Goal: Check status: Check status

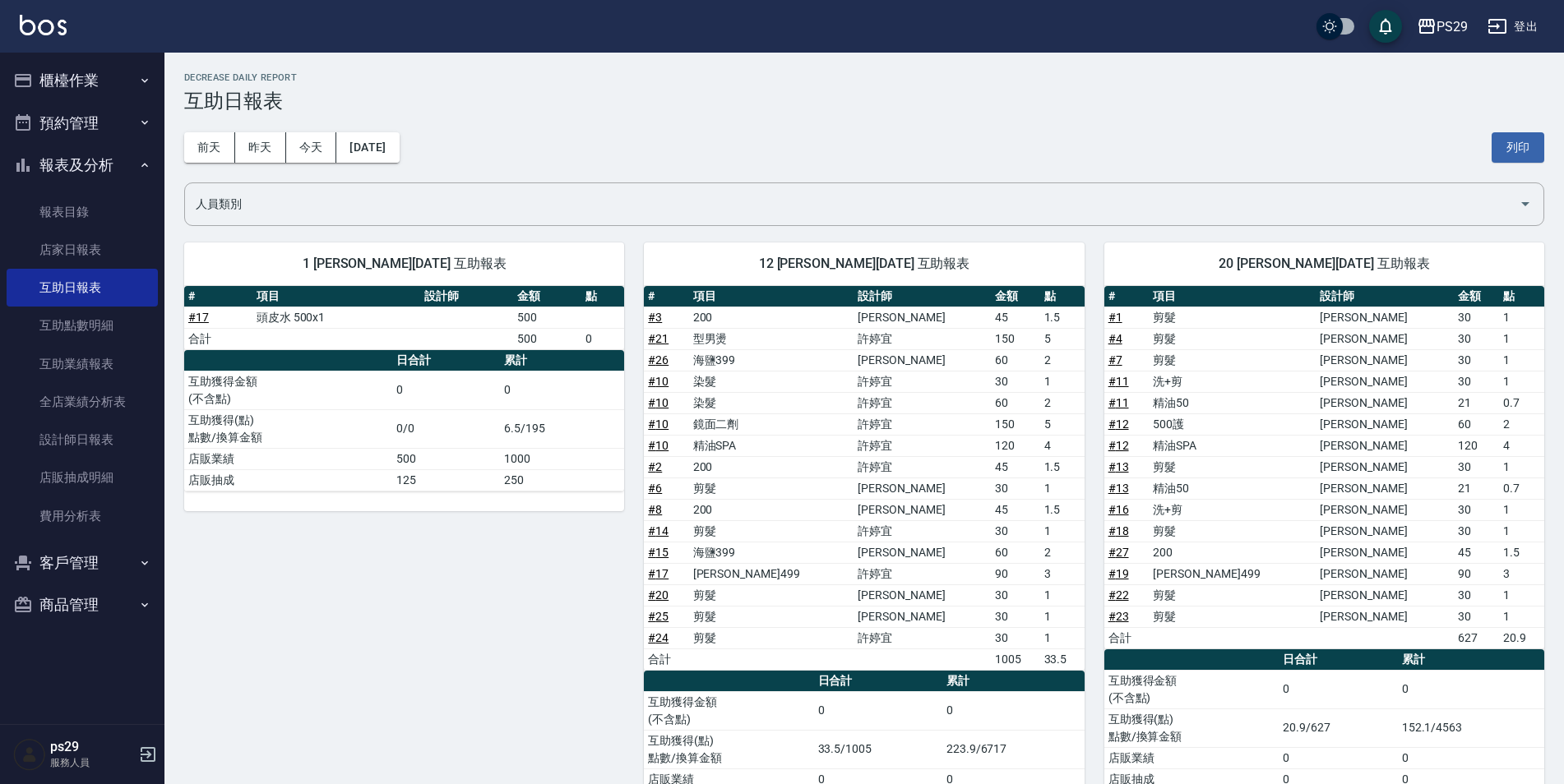
scroll to position [9, 0]
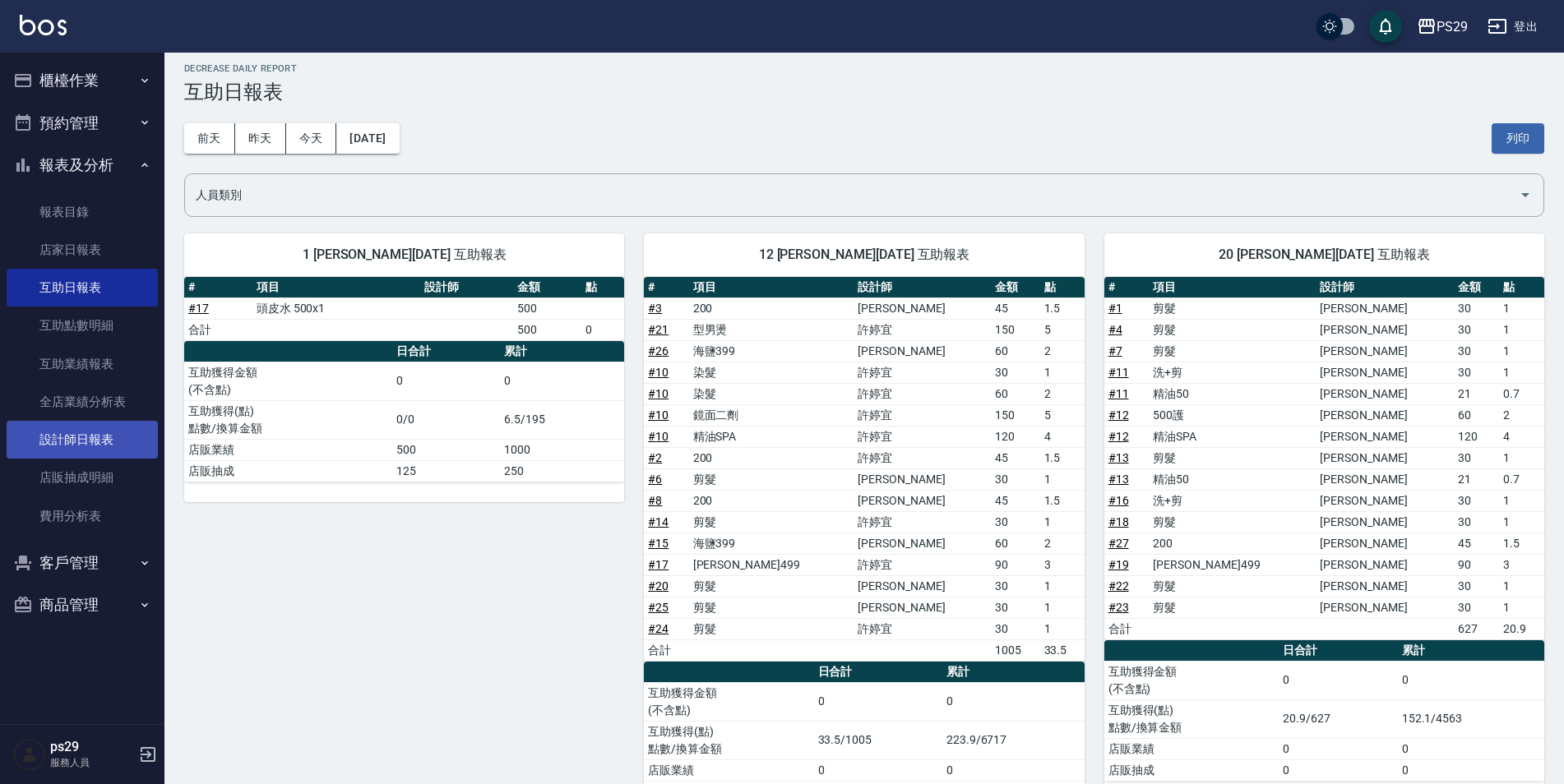
click at [101, 422] on link "設計師日報表" at bounding box center [83, 440] width 151 height 38
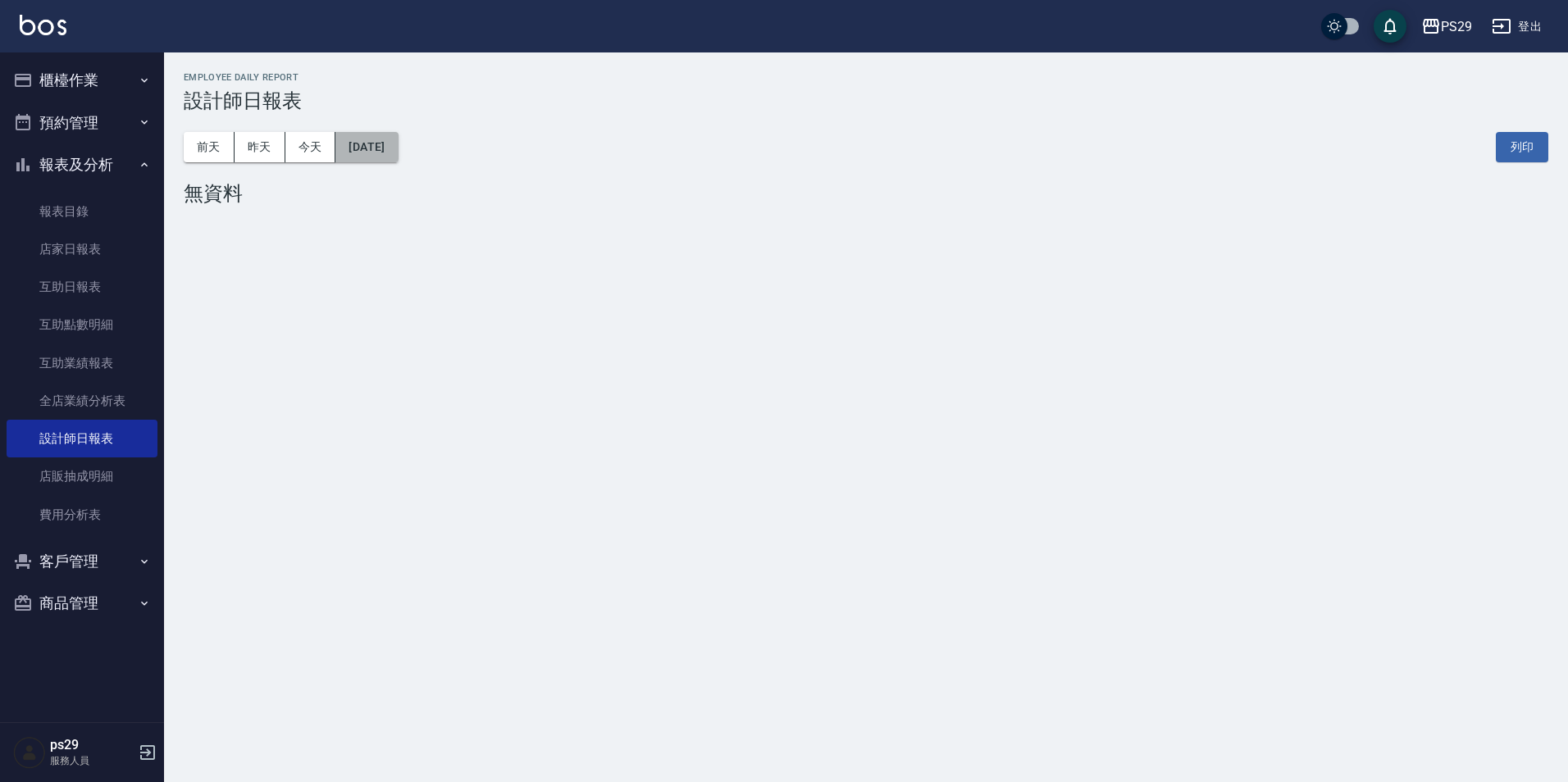
click at [370, 149] on button "[DATE]" at bounding box center [367, 147] width 63 height 30
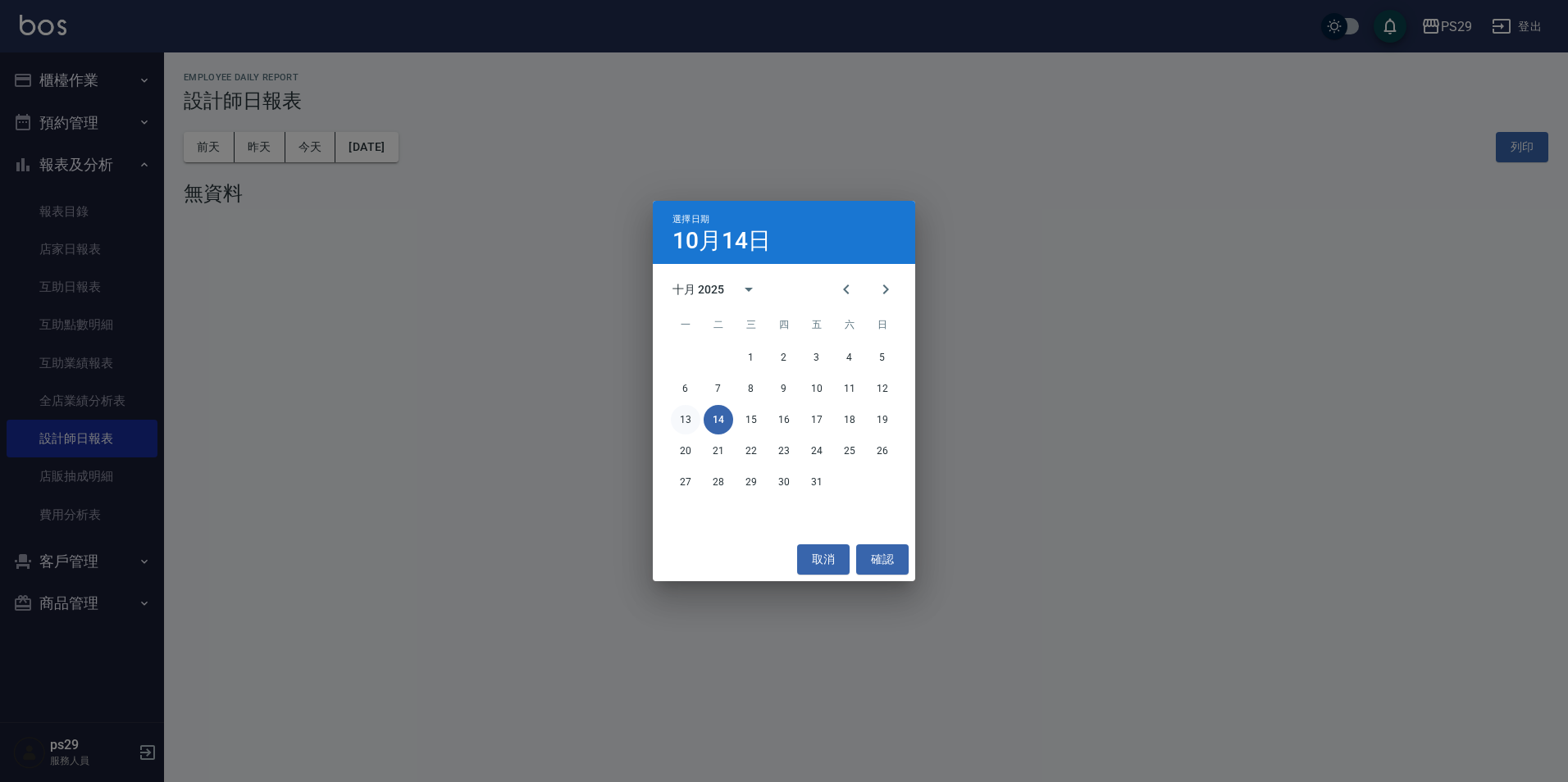
click at [685, 416] on button "13" at bounding box center [685, 420] width 29 height 29
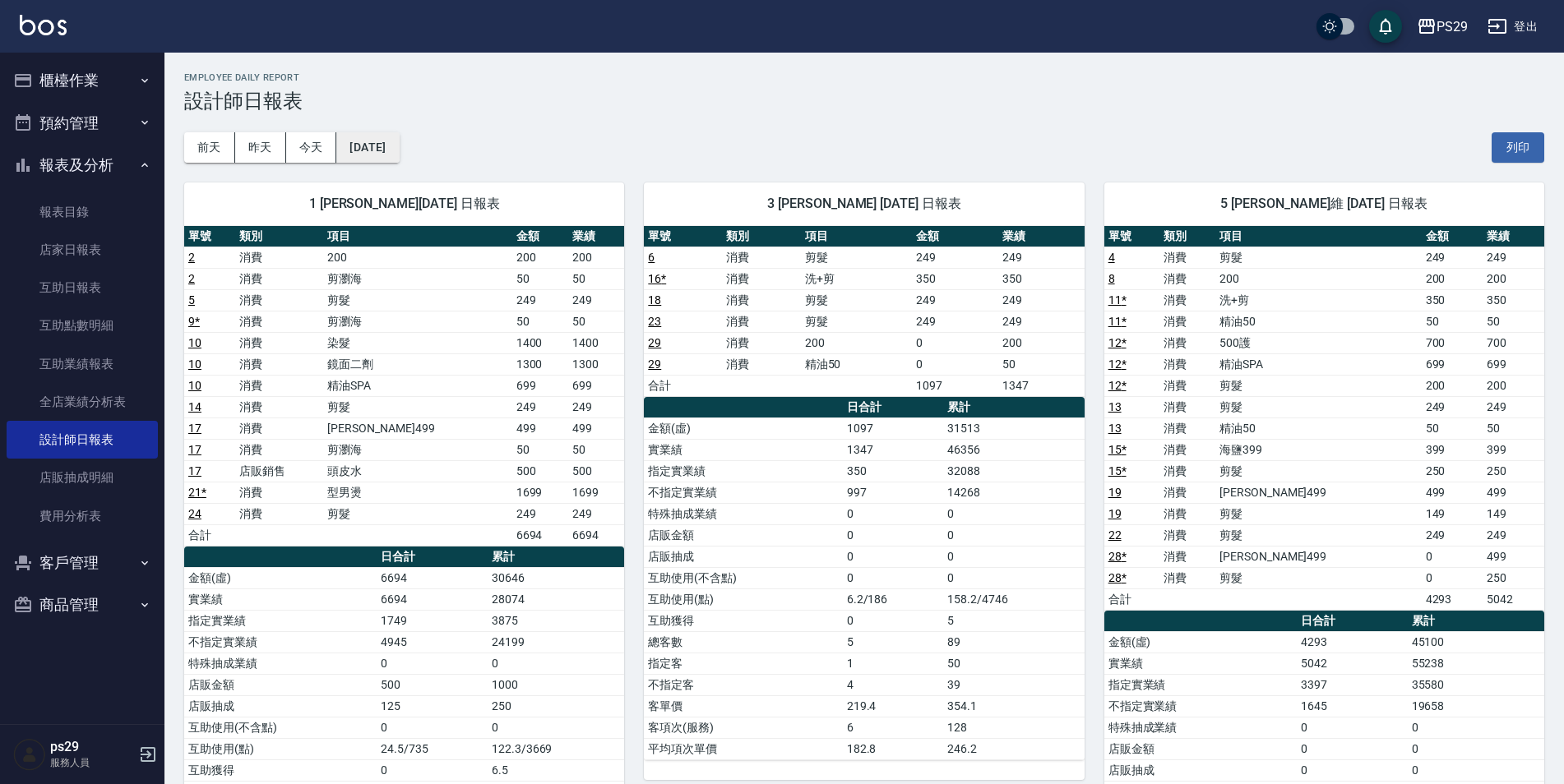
click at [369, 139] on button "[DATE]" at bounding box center [368, 147] width 63 height 30
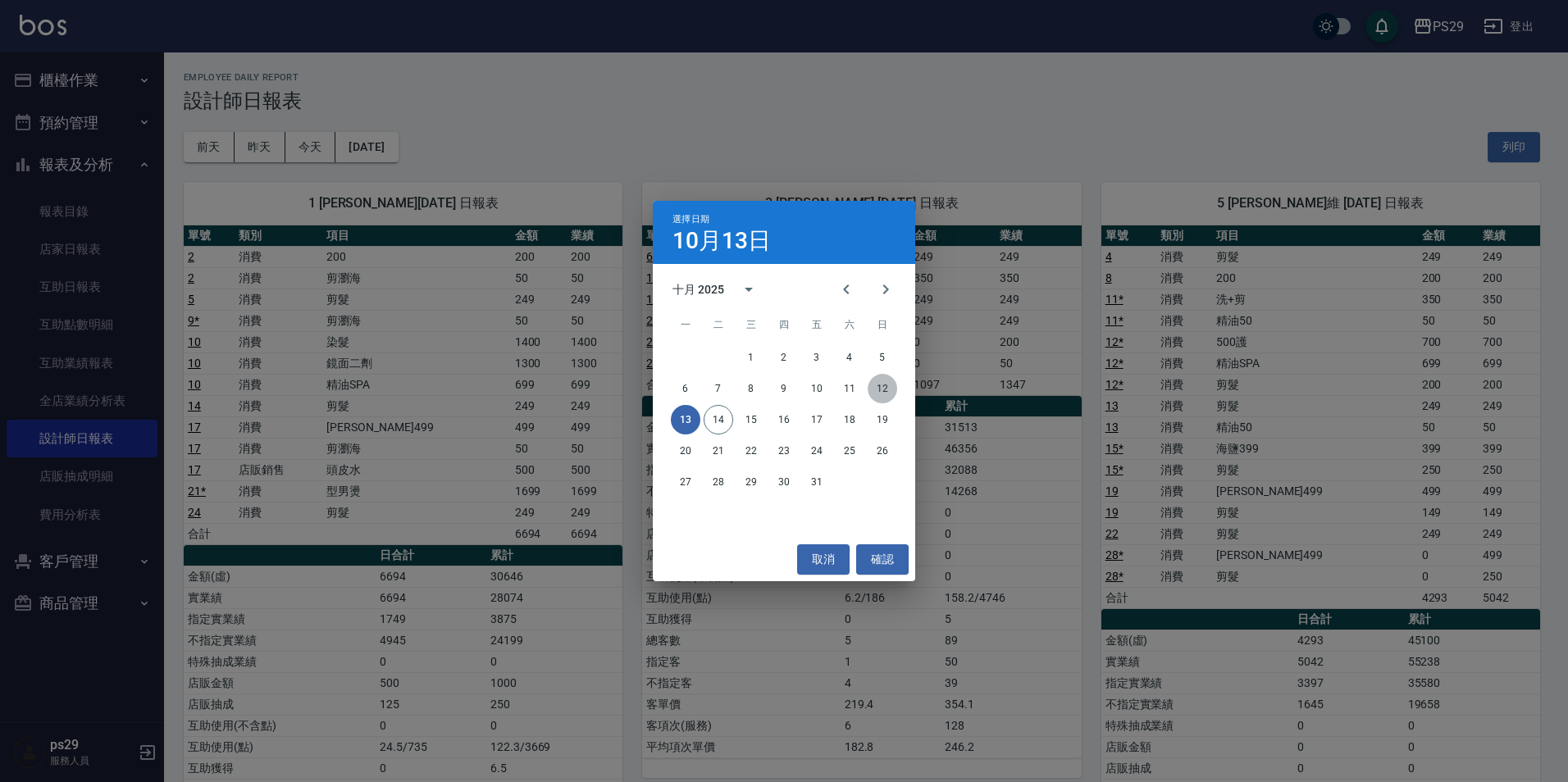
click at [889, 387] on button "12" at bounding box center [883, 389] width 29 height 29
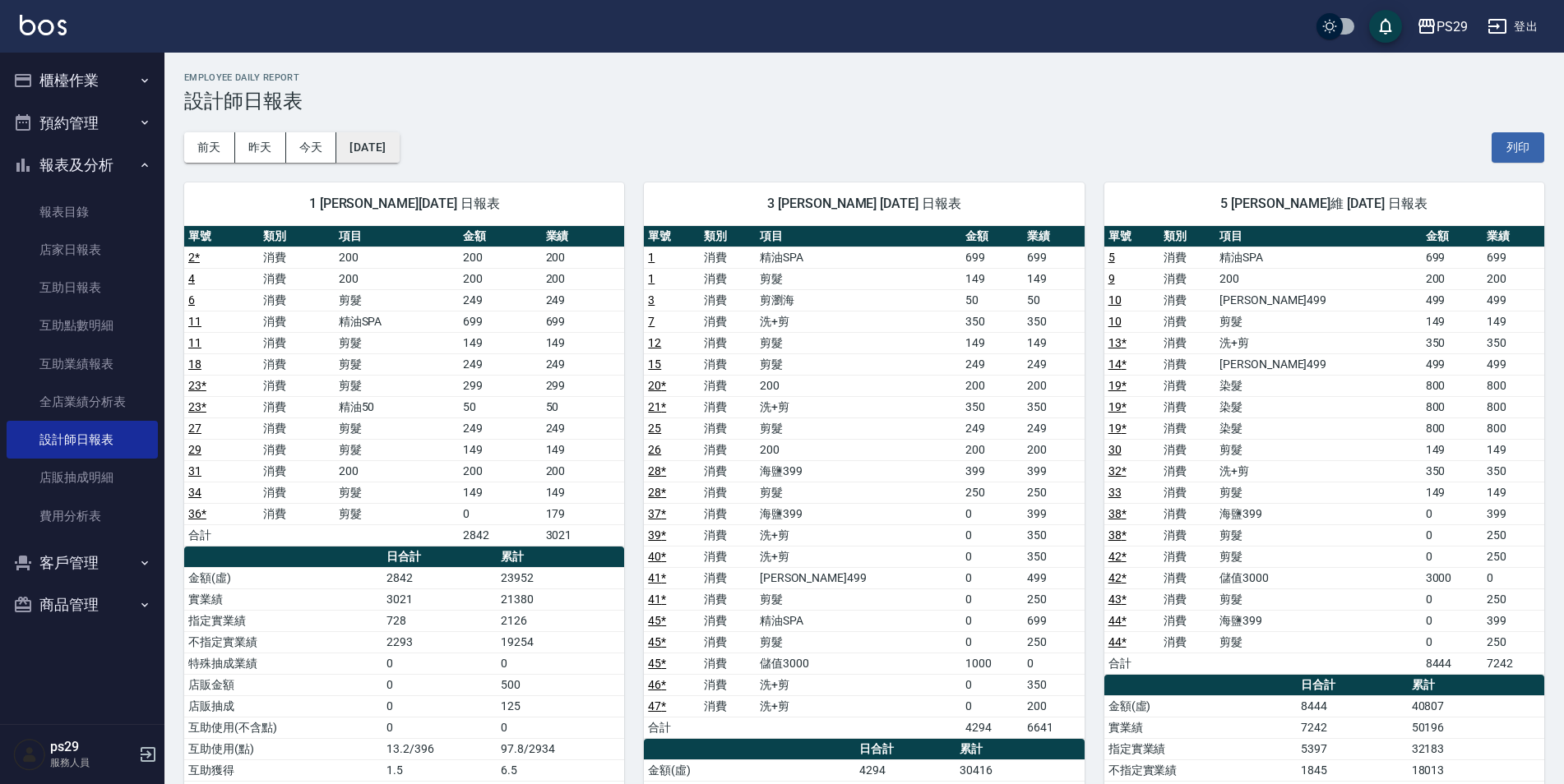
click at [396, 138] on button "[DATE]" at bounding box center [368, 147] width 63 height 30
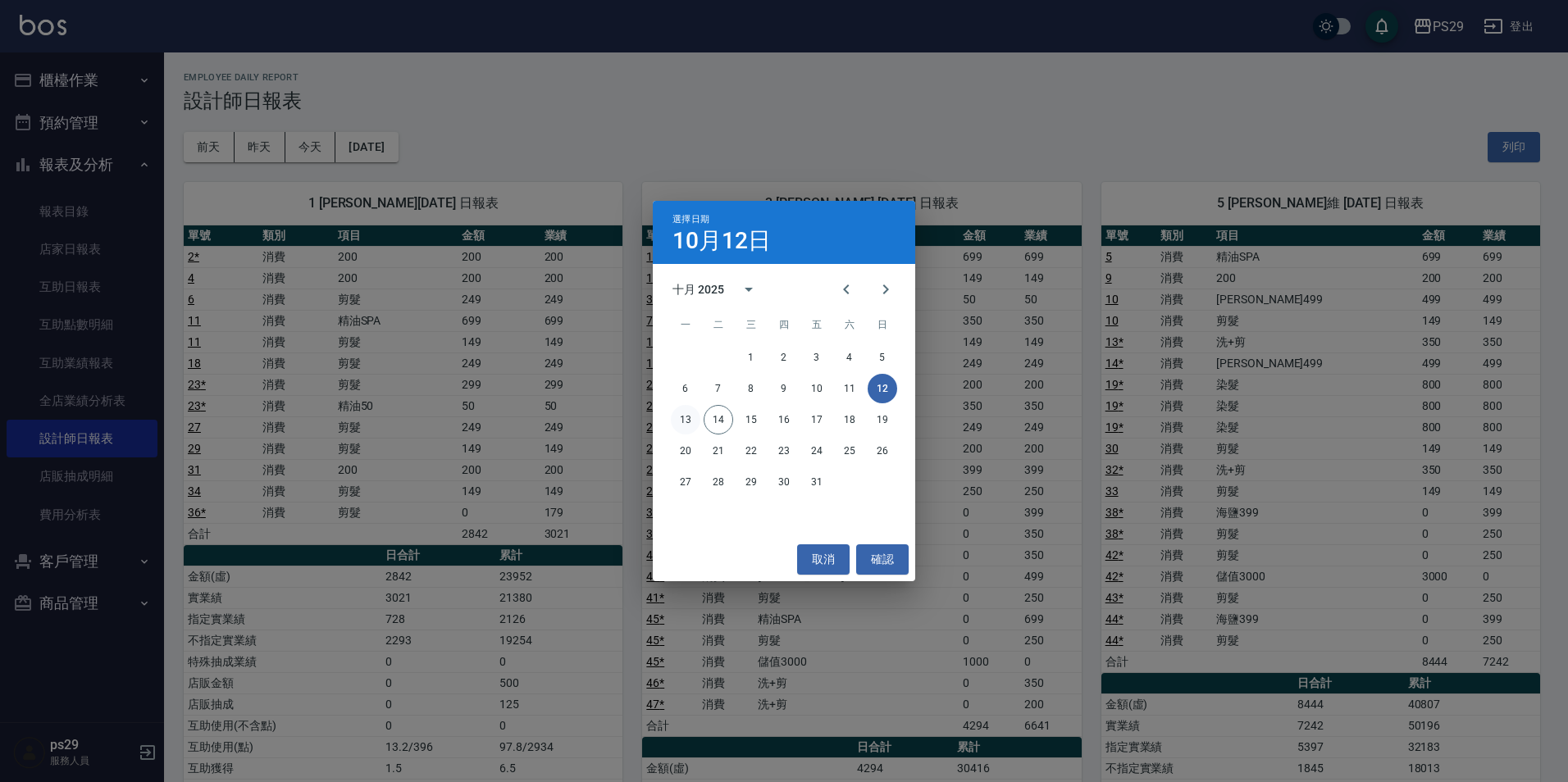
click at [682, 409] on button "13" at bounding box center [685, 420] width 29 height 29
